Goal: Task Accomplishment & Management: Manage account settings

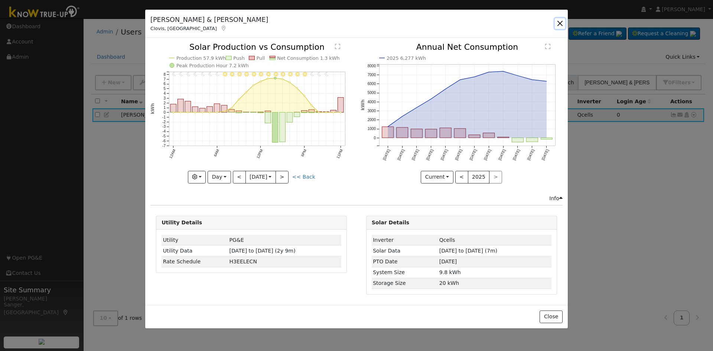
click at [558, 23] on button "button" at bounding box center [560, 23] width 10 height 10
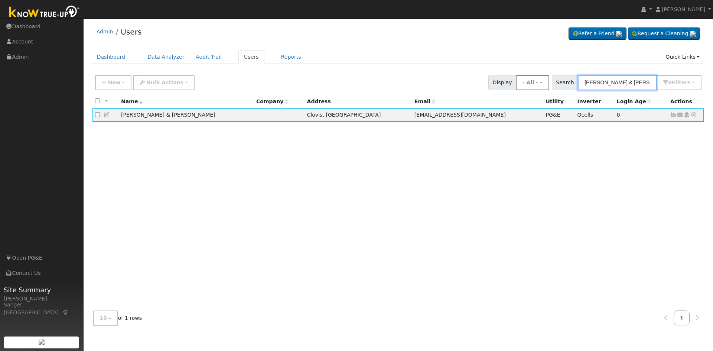
drag, startPoint x: 655, startPoint y: 83, endPoint x: 546, endPoint y: 82, distance: 108.4
click at [546, 82] on div "New Add User Quick Add Quick Connect Quick Convert Lead Bulk Actions Send Email…" at bounding box center [398, 81] width 609 height 18
paste input "[PERSON_NAME]"
type input "[PERSON_NAME]"
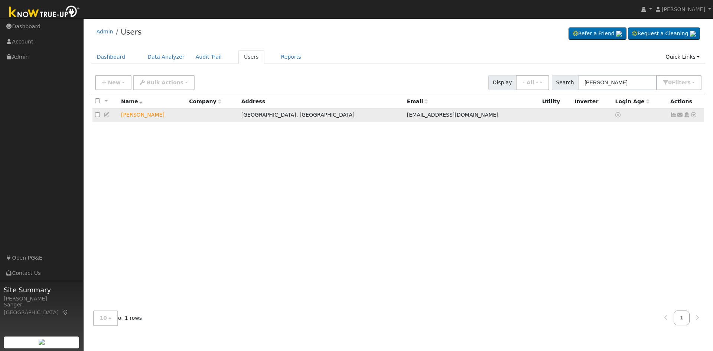
click at [682, 117] on icon at bounding box center [680, 114] width 7 height 5
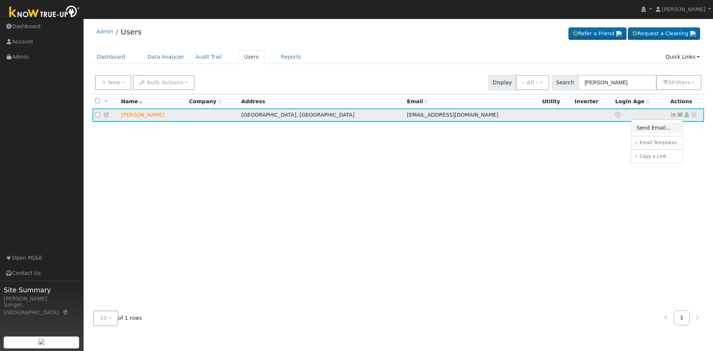
click at [654, 128] on link "Send Email..." at bounding box center [657, 128] width 52 height 10
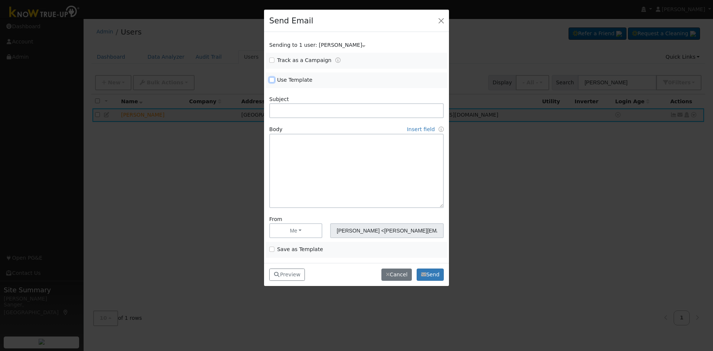
click at [272, 79] on input "Use Template" at bounding box center [271, 79] width 5 height 5
checkbox input "true"
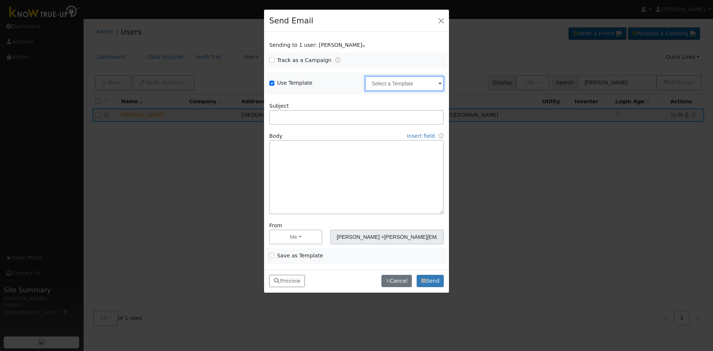
click at [384, 79] on input "text" at bounding box center [404, 83] width 79 height 15
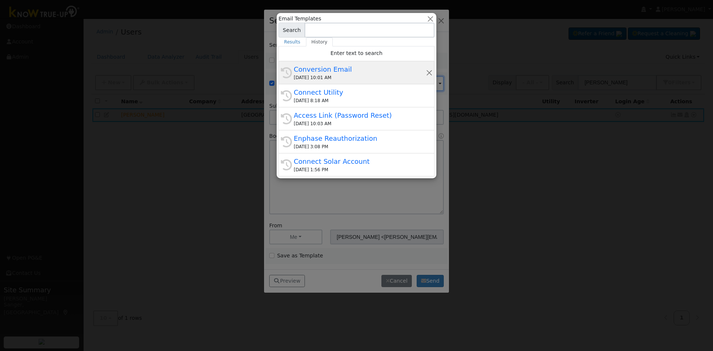
click at [332, 77] on div "[DATE] 10:01 AM" at bounding box center [360, 77] width 132 height 7
type input "Conversion Email"
type input "Connect Your Utility Account"
type textarea "Dear {user_fname}, The first step is to connect your electric utility account. …"
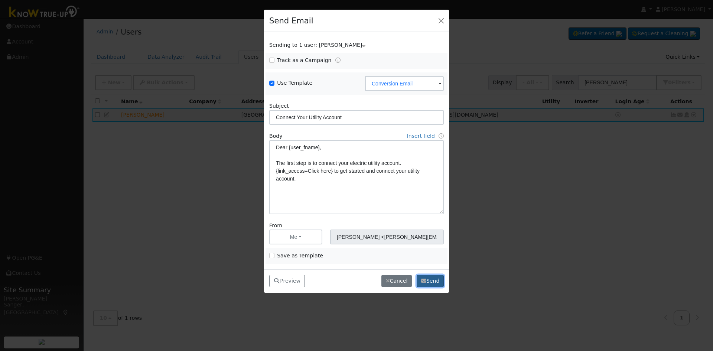
click at [434, 281] on button "Send" at bounding box center [430, 281] width 27 height 13
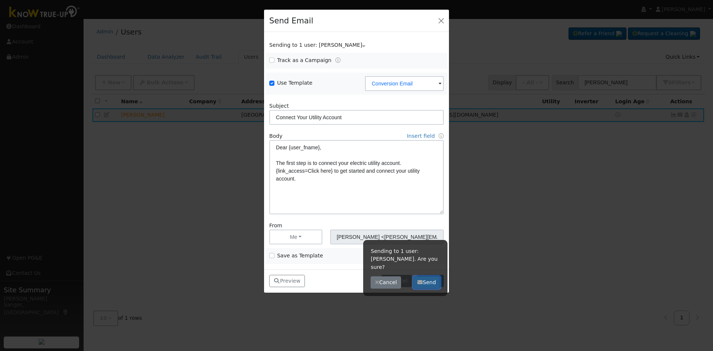
click at [423, 276] on button "Send" at bounding box center [426, 282] width 27 height 13
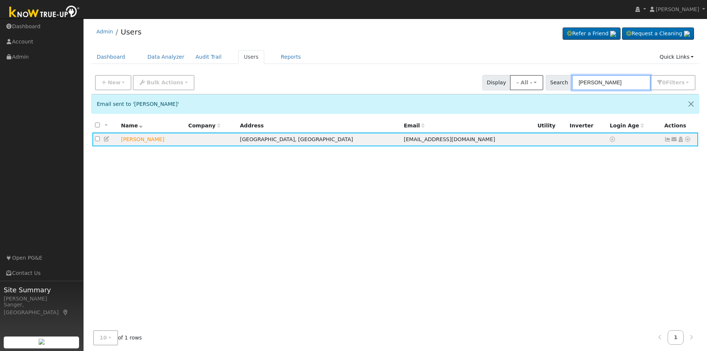
drag, startPoint x: 628, startPoint y: 83, endPoint x: 549, endPoint y: 82, distance: 78.7
click at [549, 82] on div "New Add User Quick Add Quick Connect Quick Convert Lead Bulk Actions Send Email…" at bounding box center [396, 81] width 604 height 18
paste input "Peyton"
type input "Peyton"
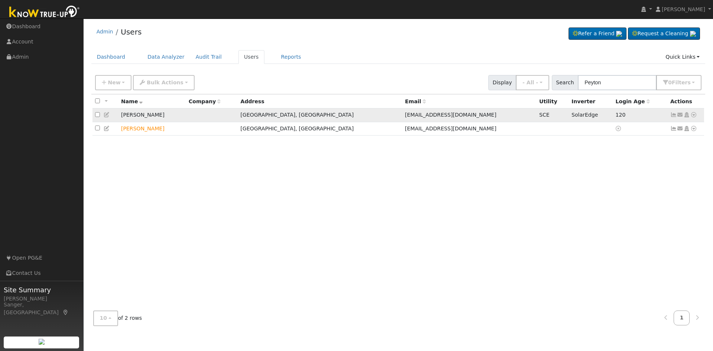
click at [672, 116] on icon at bounding box center [673, 114] width 7 height 5
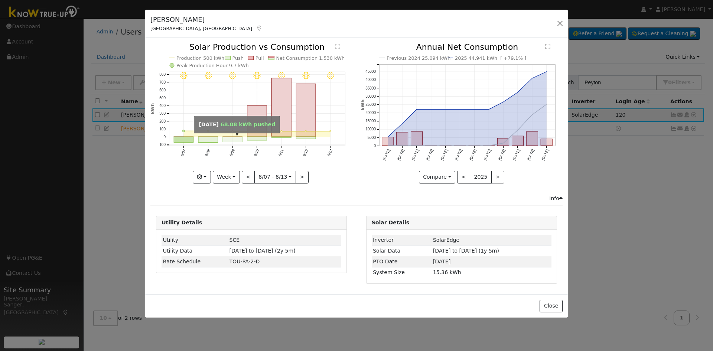
click at [225, 142] on rect "onclick=""" at bounding box center [233, 139] width 20 height 5
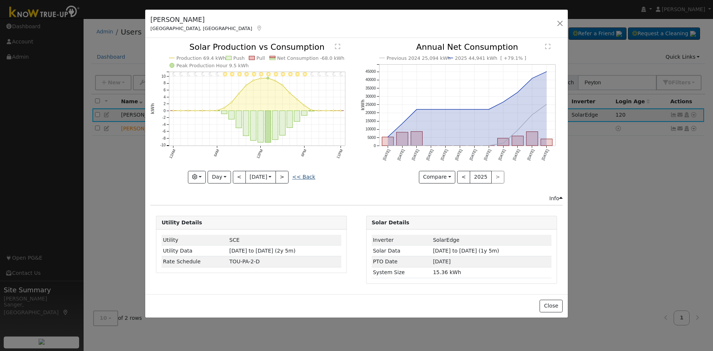
click at [304, 176] on link "<< Back" at bounding box center [303, 177] width 23 height 6
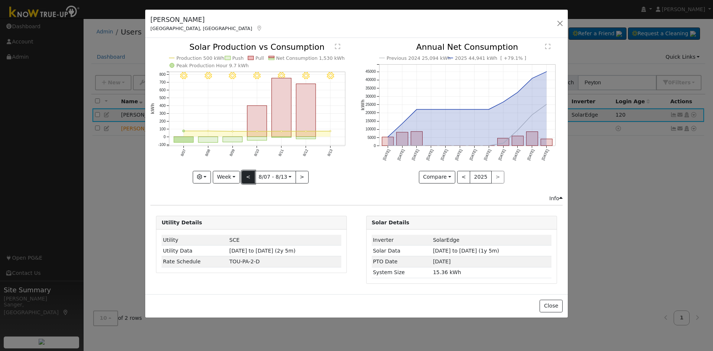
click at [249, 175] on button "<" at bounding box center [248, 177] width 13 height 13
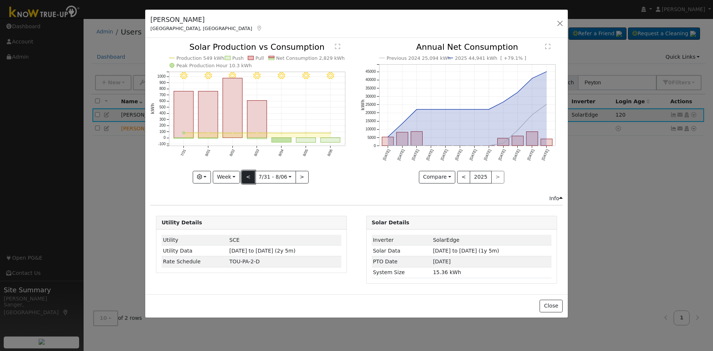
click at [249, 175] on button "<" at bounding box center [248, 177] width 13 height 13
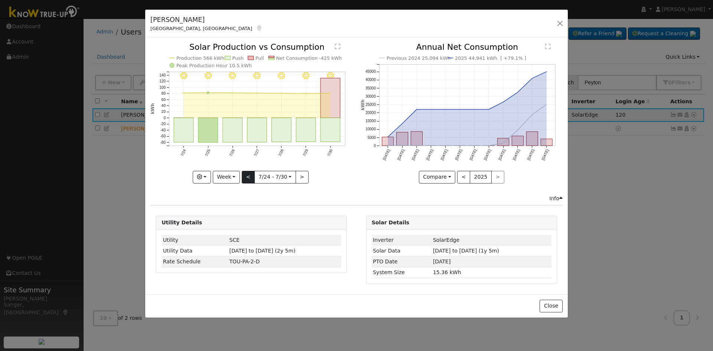
click at [249, 175] on div "7/30 - Clear 7/29 - Clear 7/28 - Clear 7/27 - Clear 7/26 - Clear 7/25 - Clear 7…" at bounding box center [251, 113] width 202 height 140
click at [249, 175] on button "<" at bounding box center [248, 177] width 13 height 13
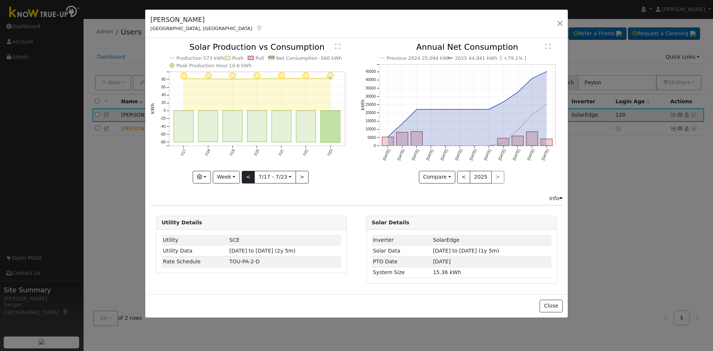
click at [249, 175] on div at bounding box center [251, 113] width 202 height 140
click at [249, 175] on button "<" at bounding box center [248, 177] width 13 height 13
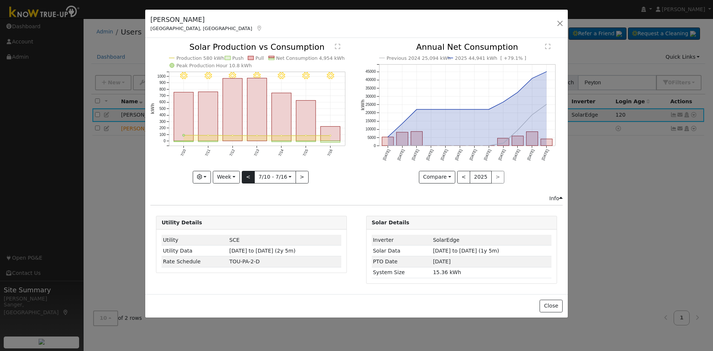
click at [249, 175] on div at bounding box center [251, 113] width 202 height 140
click at [249, 175] on button "<" at bounding box center [248, 177] width 13 height 13
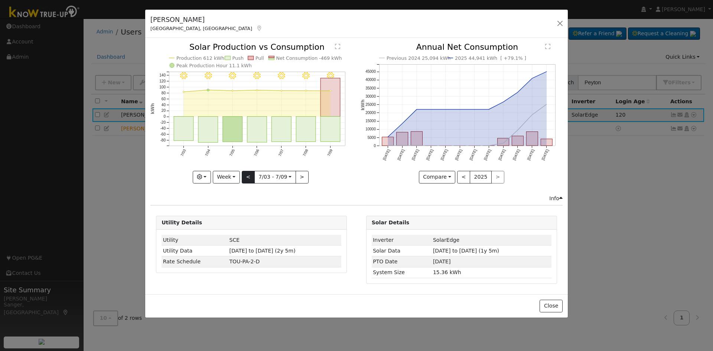
click at [249, 175] on div at bounding box center [251, 113] width 202 height 140
click at [249, 175] on button "<" at bounding box center [248, 177] width 13 height 13
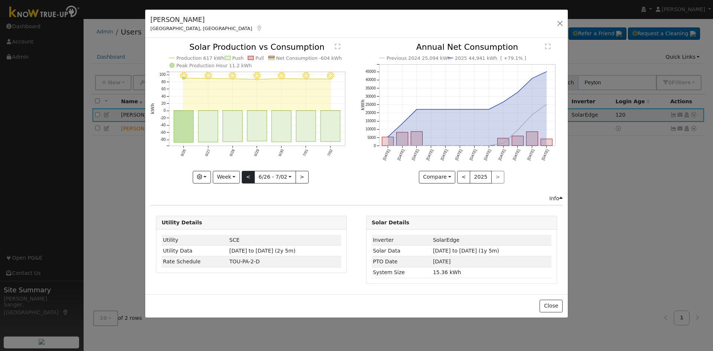
click at [249, 175] on div "7/02 - Clear 7/01 - Clear 6/30 - Clear 6/29 - Clear 6/28 - Clear 6/27 - Clear 6…" at bounding box center [251, 113] width 202 height 140
click at [249, 175] on button "<" at bounding box center [248, 177] width 13 height 13
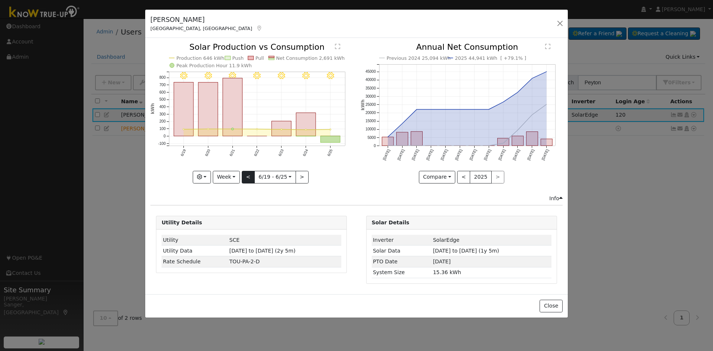
click at [249, 175] on div "6/25 - Clear 6/24 - MostlyClear 6/23 - Clear 6/22 - Clear 6/21 - Clear 6/20 - C…" at bounding box center [251, 113] width 202 height 140
click at [249, 175] on button "<" at bounding box center [248, 177] width 13 height 13
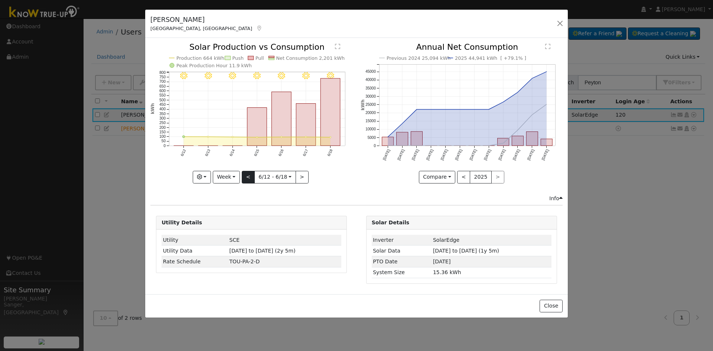
click at [249, 175] on div "6/18 - Clear 6/17 - Clear 6/16 - Clear 6/15 - Clear 6/14 - Clear 6/13 - Clear 6…" at bounding box center [251, 113] width 202 height 140
click at [249, 175] on button "<" at bounding box center [248, 177] width 13 height 13
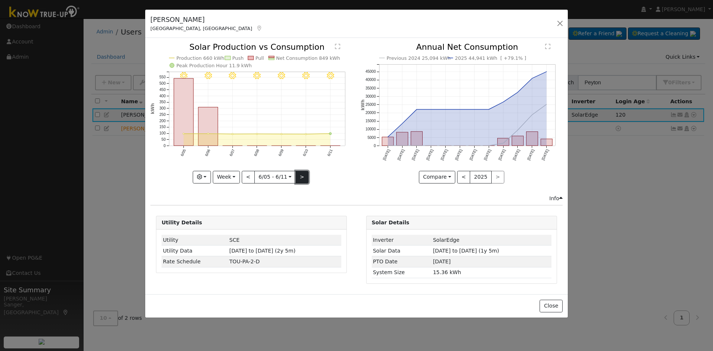
click at [303, 176] on button ">" at bounding box center [302, 177] width 13 height 13
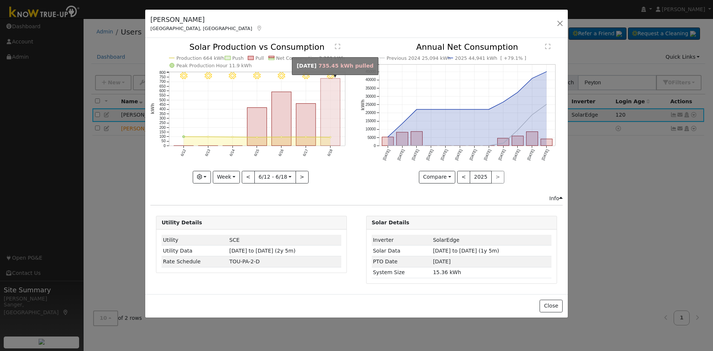
click at [328, 139] on rect "onclick=""" at bounding box center [331, 111] width 20 height 67
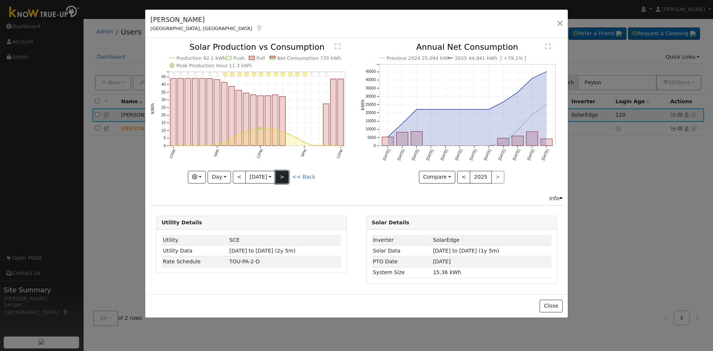
click at [289, 177] on button ">" at bounding box center [282, 177] width 13 height 13
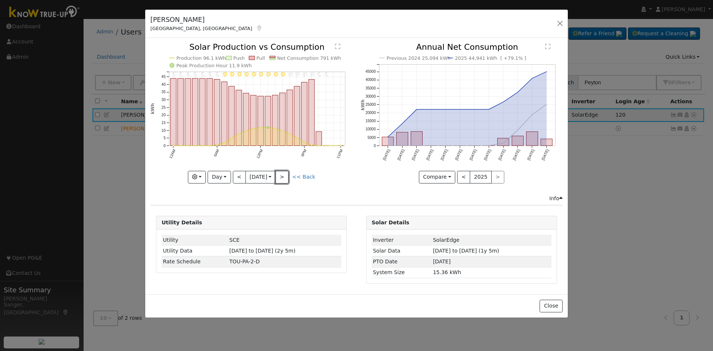
click at [287, 177] on button ">" at bounding box center [282, 177] width 13 height 13
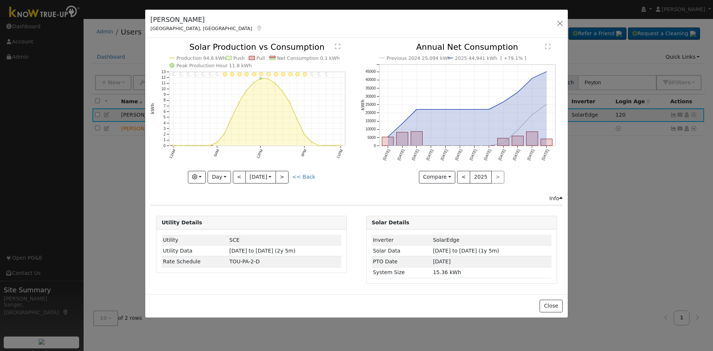
click at [287, 177] on div "11PM - undefined 10PM - undefined 9PM - Clear 8PM - Clear 7PM - MostlyClear 6PM…" at bounding box center [251, 113] width 202 height 140
click at [285, 176] on button ">" at bounding box center [282, 177] width 13 height 13
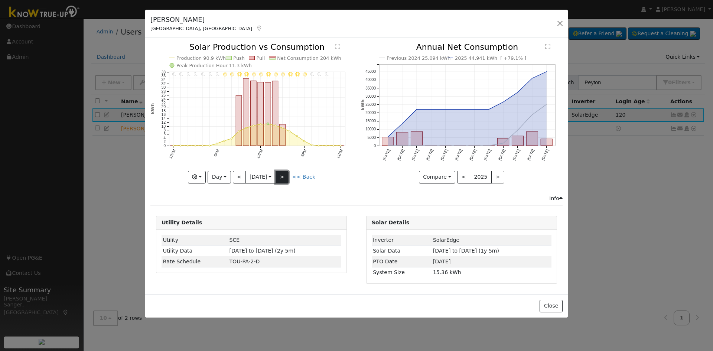
click at [285, 176] on button ">" at bounding box center [282, 177] width 13 height 13
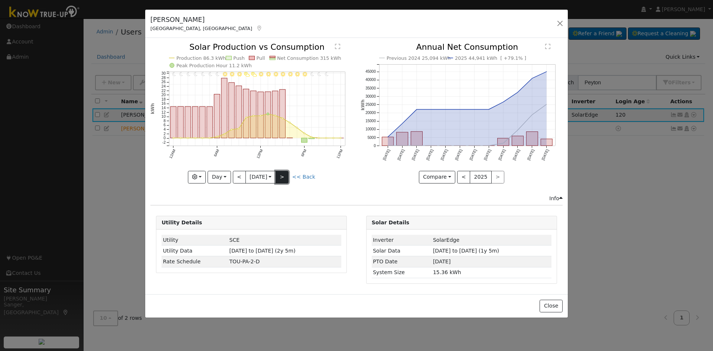
click at [285, 176] on button ">" at bounding box center [282, 177] width 13 height 13
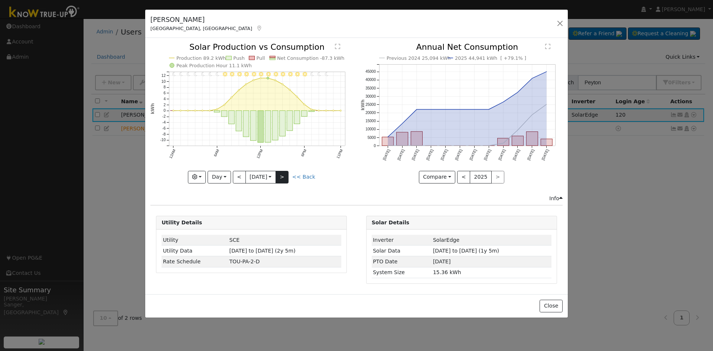
click at [285, 176] on div "11PM - undefined 10PM - undefined 9PM - Clear 8PM - Clear 7PM - Clear 6PM - Cle…" at bounding box center [251, 113] width 202 height 140
click at [237, 176] on button "<" at bounding box center [239, 177] width 13 height 13
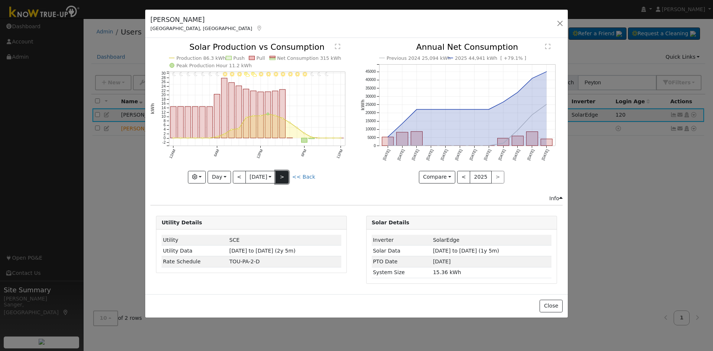
click at [280, 176] on button ">" at bounding box center [282, 177] width 13 height 13
type input "[DATE]"
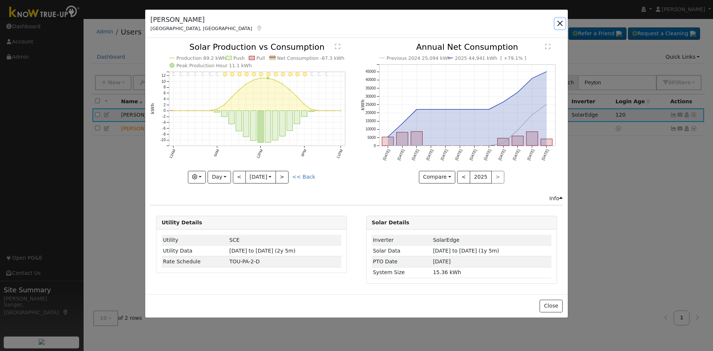
click at [562, 23] on button "button" at bounding box center [560, 23] width 10 height 10
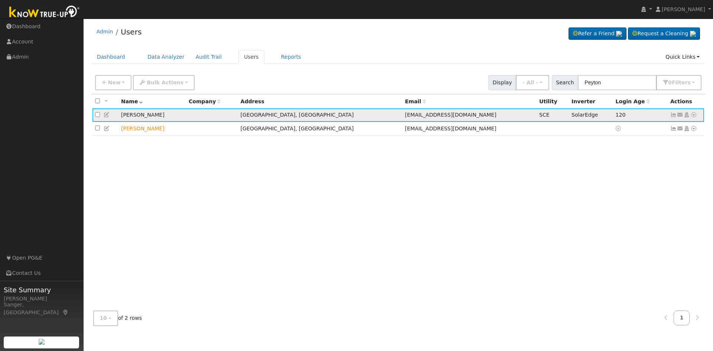
click at [672, 116] on icon at bounding box center [673, 114] width 7 height 5
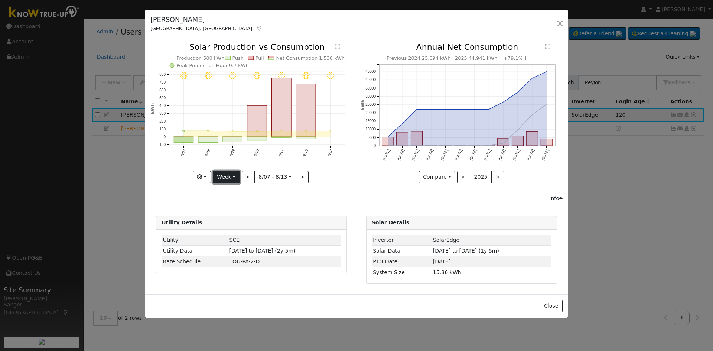
click at [222, 174] on button "Week" at bounding box center [226, 177] width 27 height 13
click at [228, 224] on link "Year" at bounding box center [239, 223] width 52 height 10
type input "[DATE]"
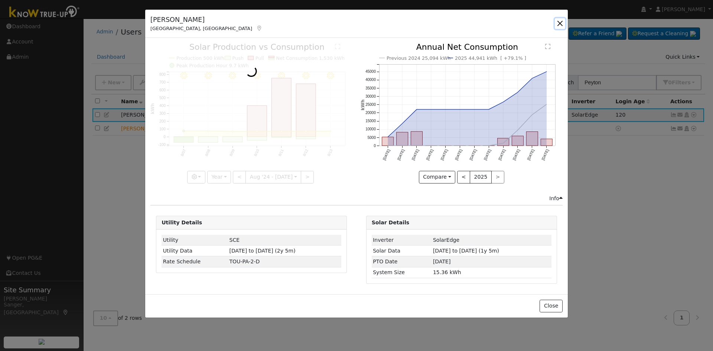
drag, startPoint x: 557, startPoint y: 20, endPoint x: 594, endPoint y: 48, distance: 46.0
click at [558, 21] on button "button" at bounding box center [560, 23] width 10 height 10
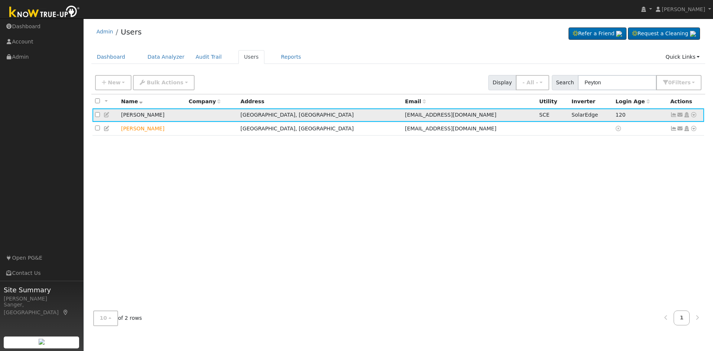
click at [673, 115] on icon at bounding box center [673, 114] width 7 height 5
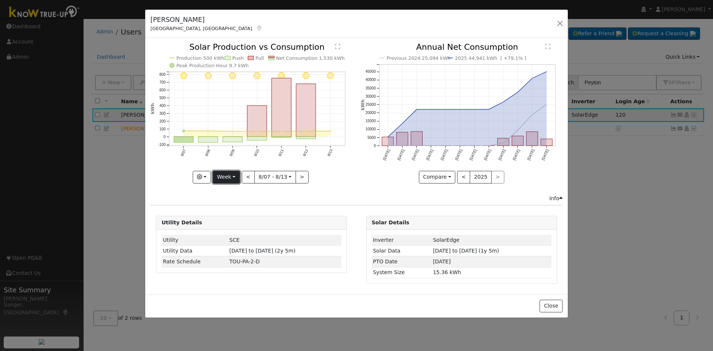
click at [219, 177] on button "Week" at bounding box center [226, 177] width 27 height 13
click at [233, 221] on link "Year" at bounding box center [239, 223] width 52 height 10
type input "[DATE]"
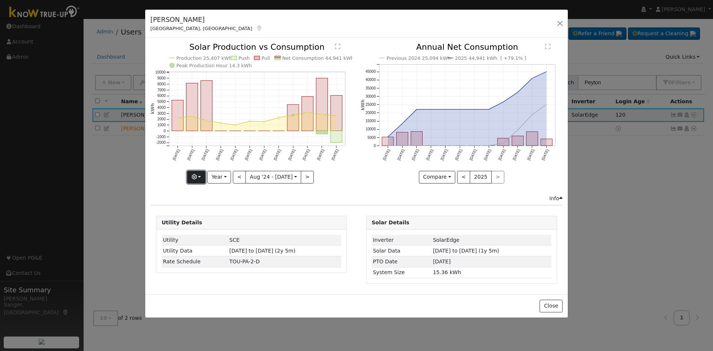
click at [201, 177] on button "button" at bounding box center [196, 177] width 18 height 13
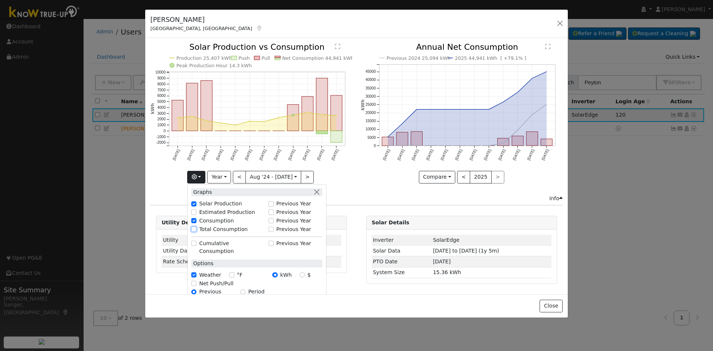
click at [196, 229] on input "Total Consumption" at bounding box center [193, 229] width 5 height 5
checkbox input "true"
